Goal: Information Seeking & Learning: Learn about a topic

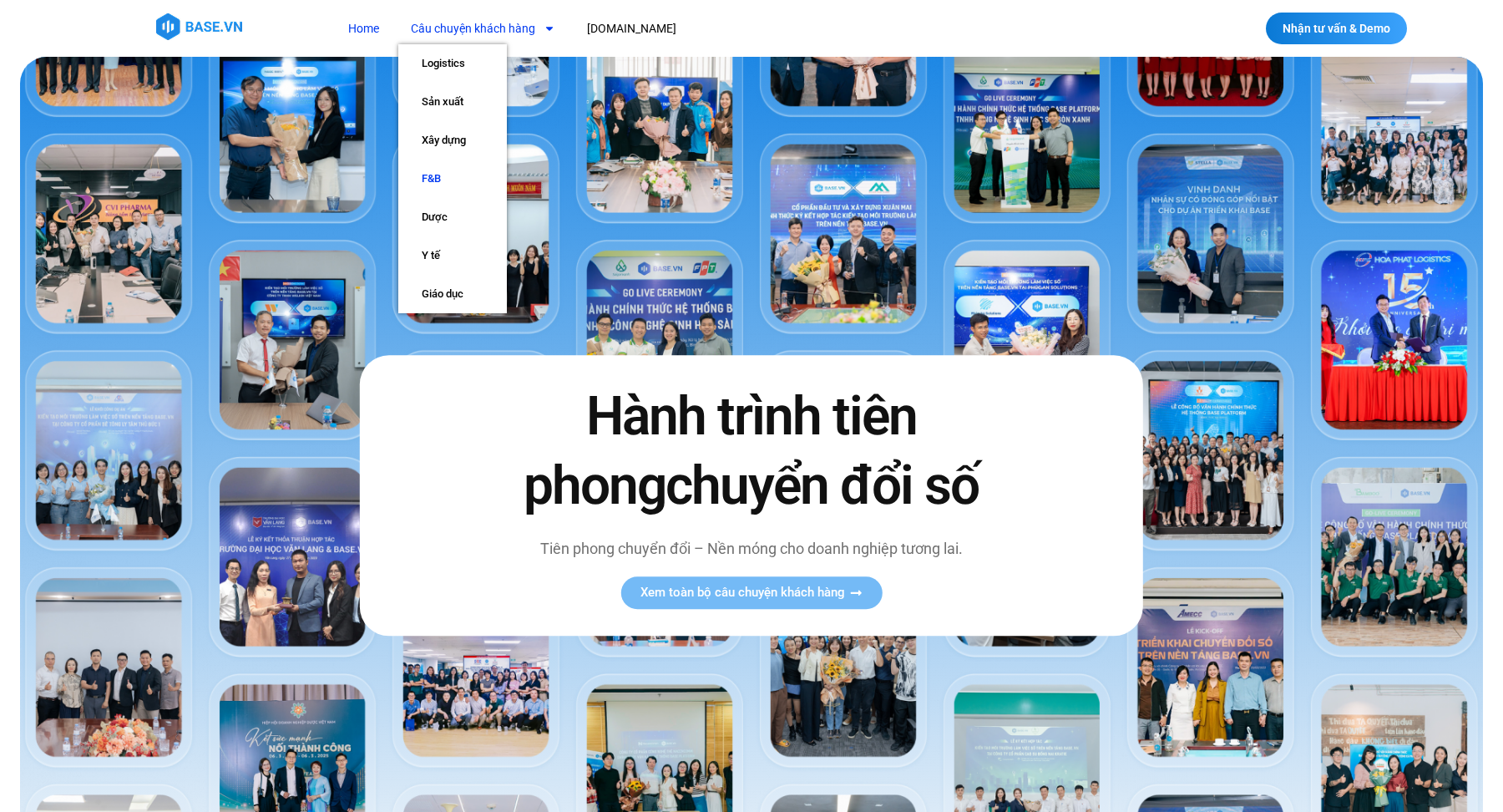
click at [452, 177] on link "F&B" at bounding box center [452, 178] width 109 height 38
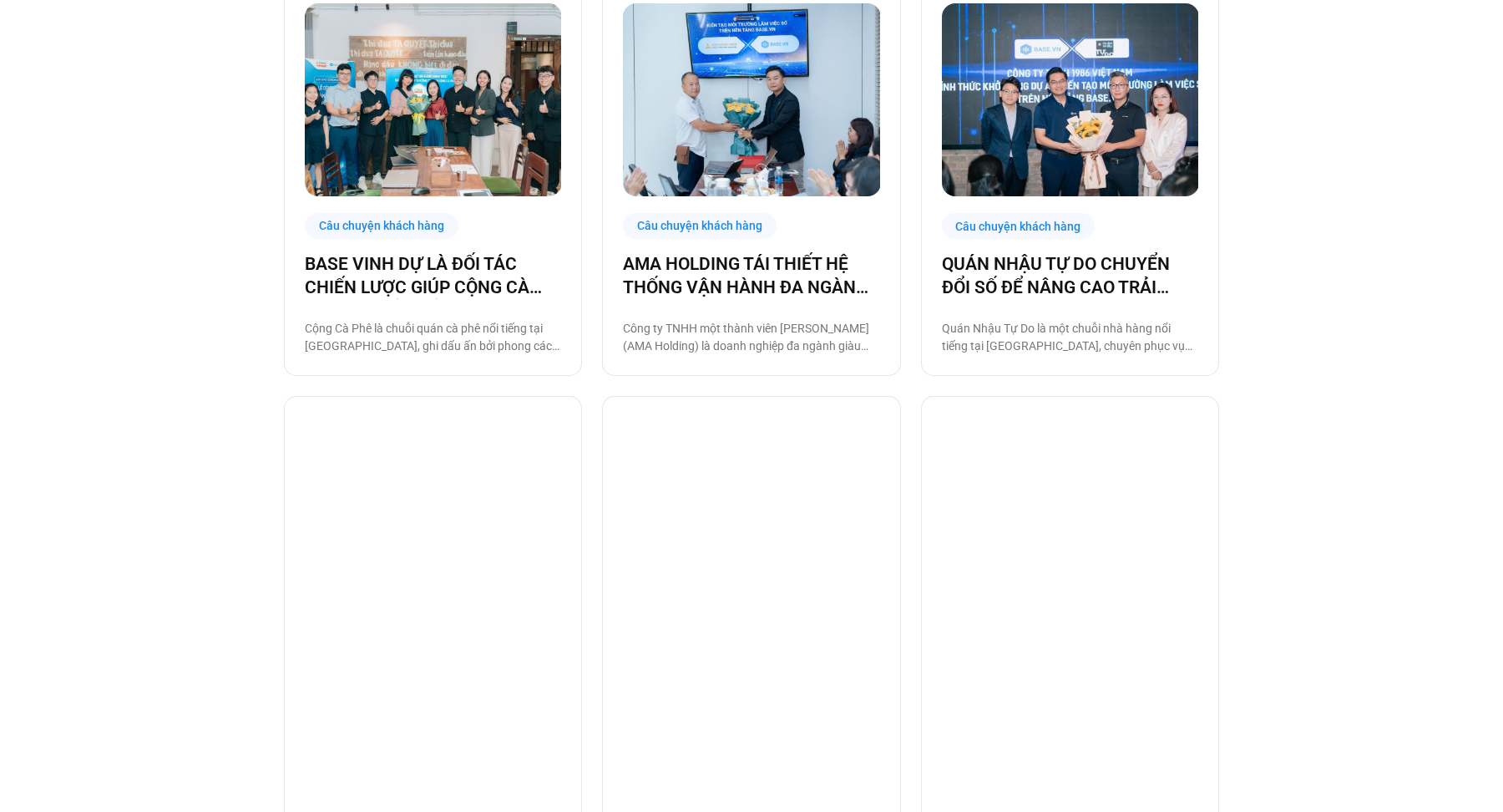
scroll to position [572, 0]
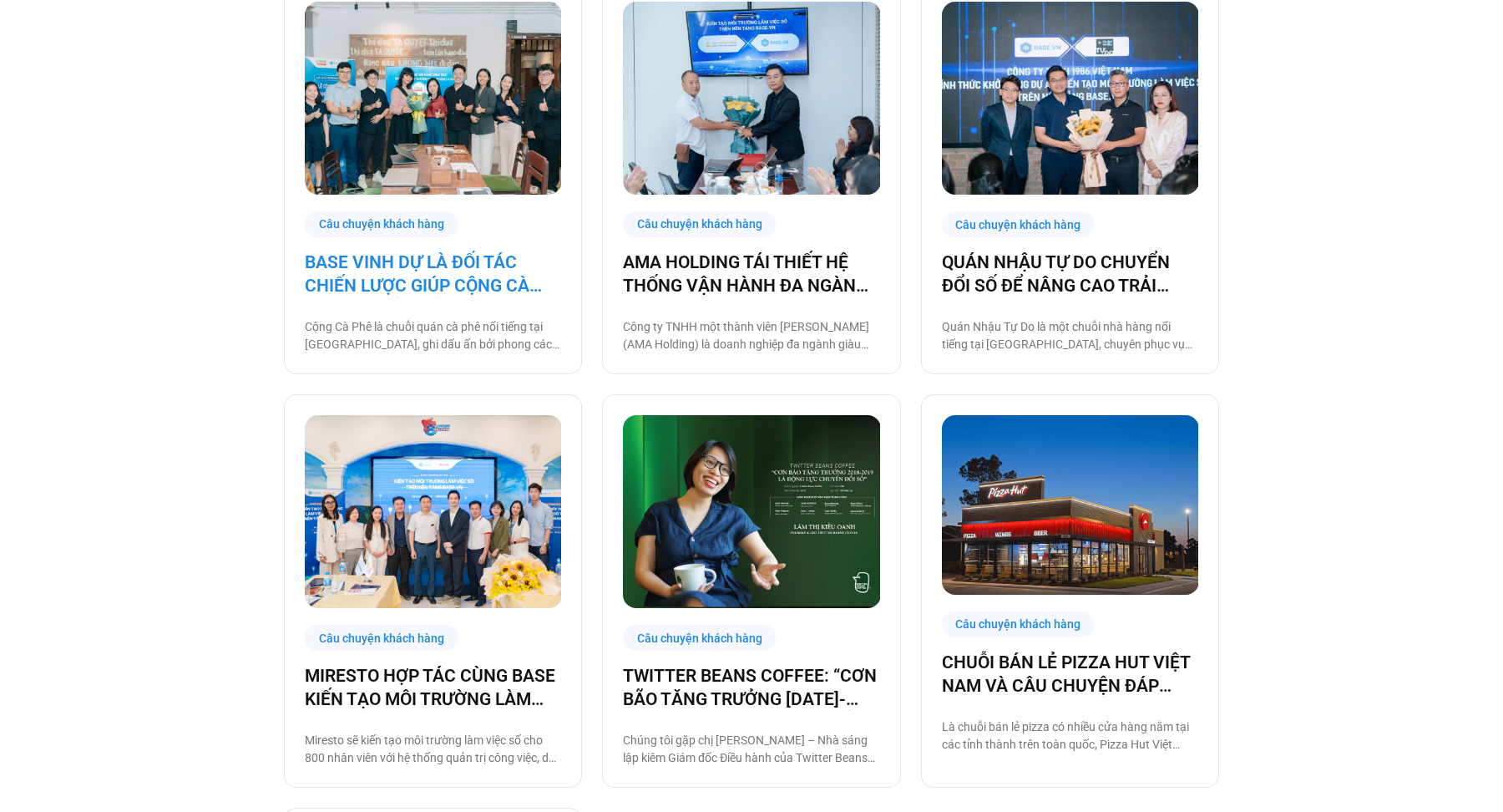
click at [478, 284] on link "BASE VINH DỰ LÀ ĐỐI TÁC CHIẾN LƯỢC GIÚP CỘNG CÀ PHÊ CHUYỂN ĐỔI SỐ VẬN HÀNH!" at bounding box center [432, 274] width 257 height 47
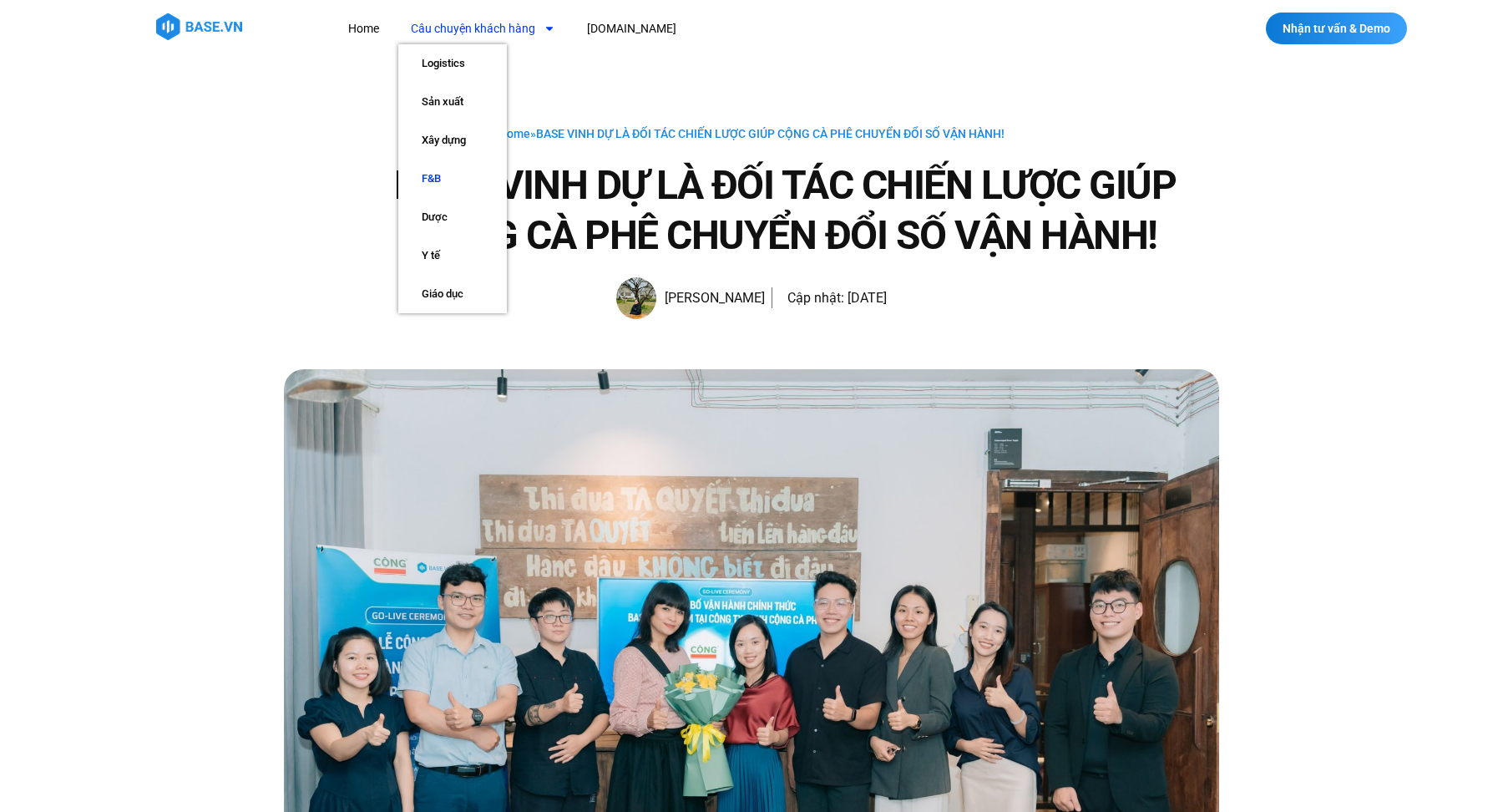
click at [434, 173] on link "F&B" at bounding box center [452, 178] width 109 height 38
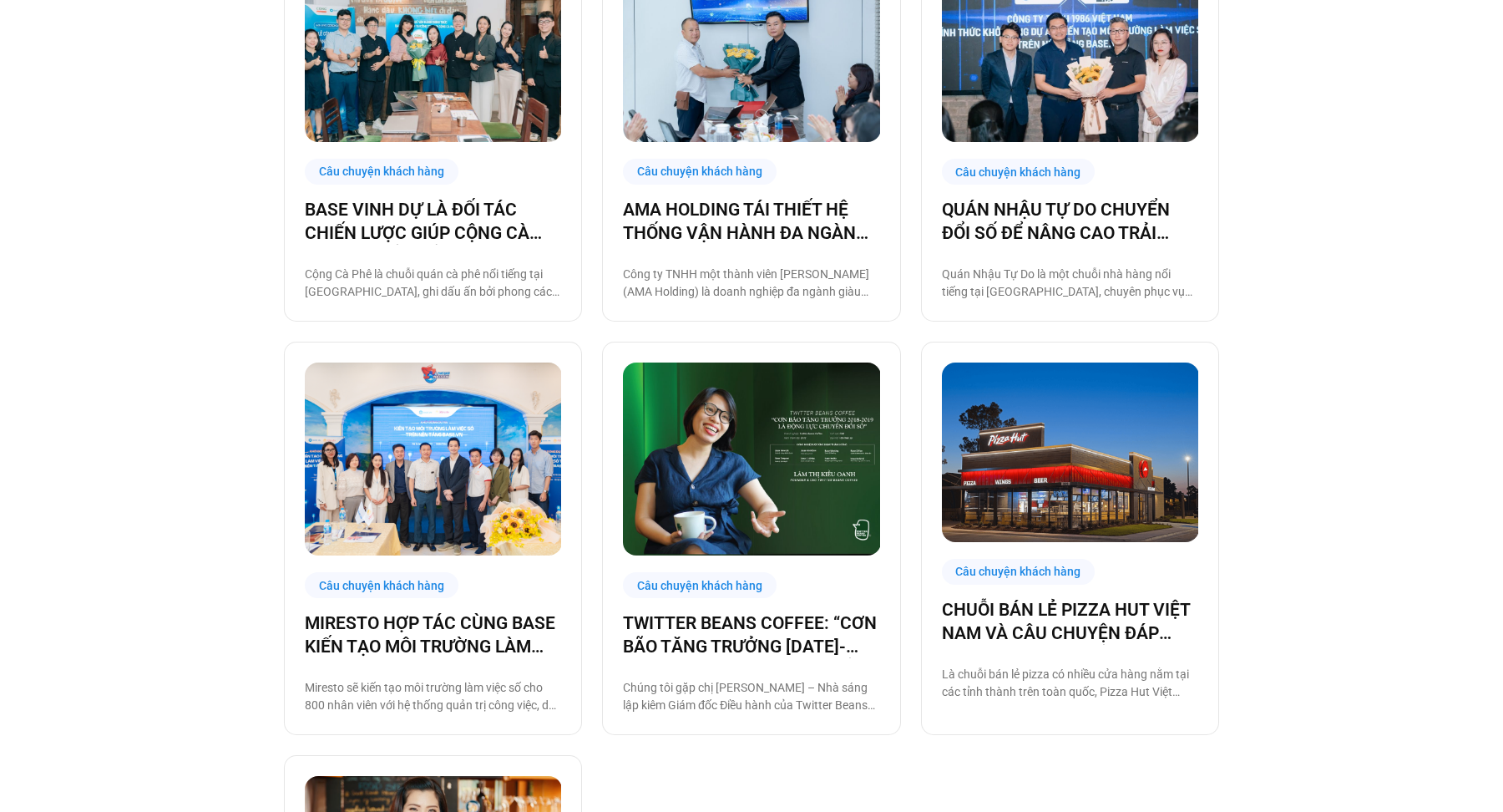
scroll to position [645, 0]
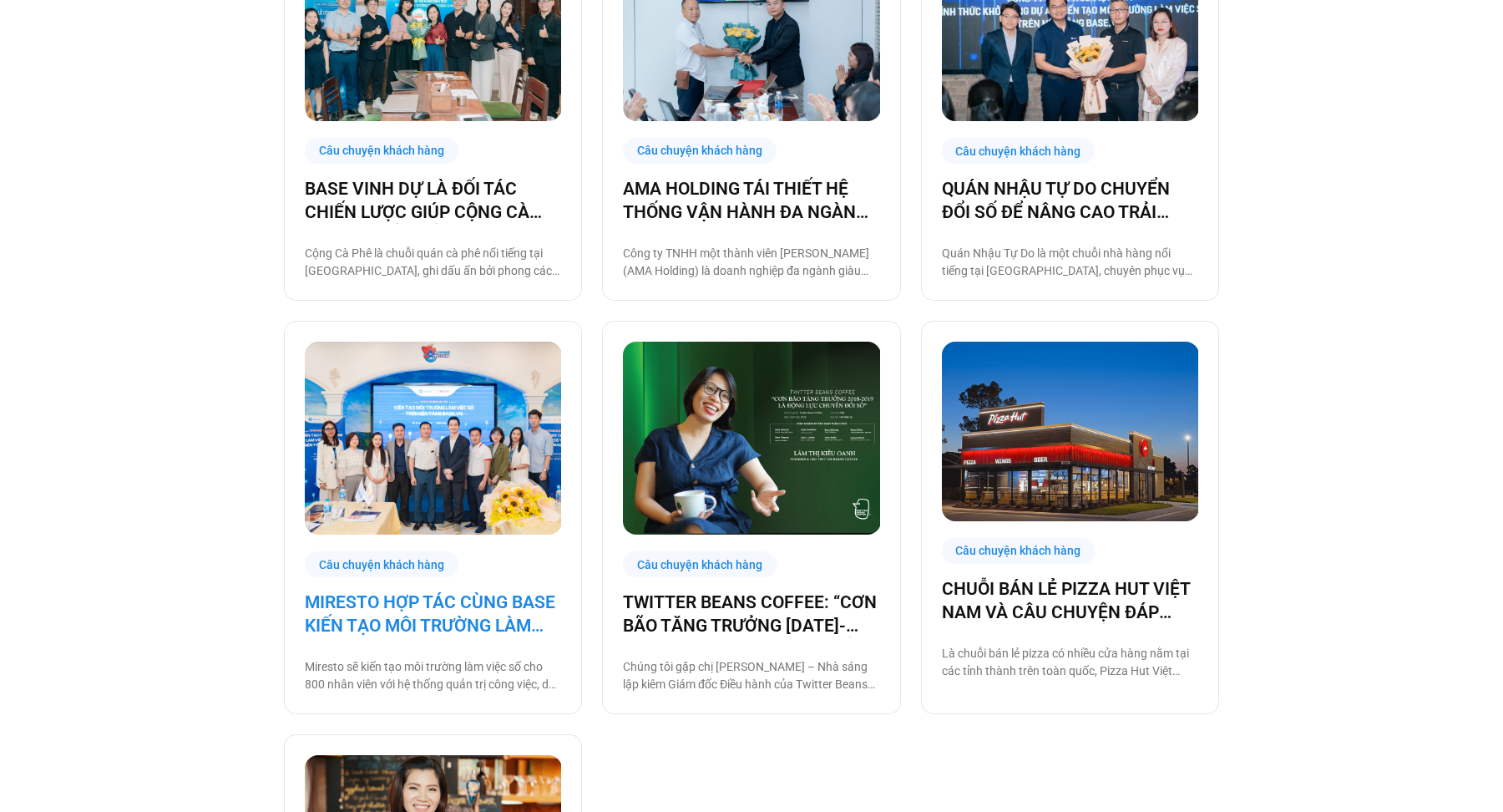
click at [469, 604] on link "MIRESTO HỢP TÁC CÙNG BASE KIẾN TẠO MÔI TRƯỜNG LÀM VIỆC SỐ" at bounding box center [432, 614] width 257 height 47
